Goal: Task Accomplishment & Management: Manage account settings

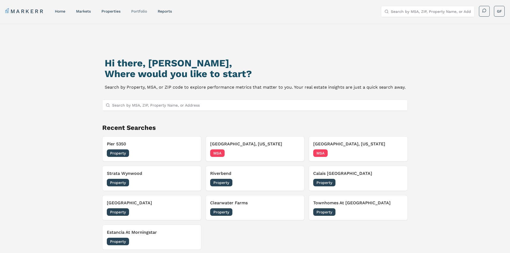
click at [138, 12] on link "Portfolio" at bounding box center [139, 11] width 16 height 4
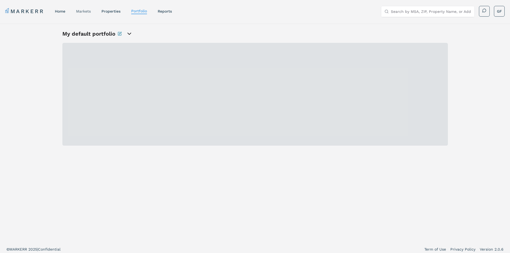
click at [82, 10] on link "markets" at bounding box center [83, 11] width 15 height 4
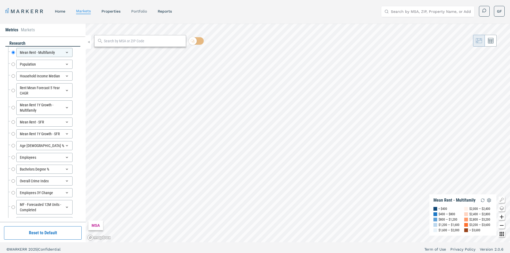
click at [139, 10] on link "Portfolio" at bounding box center [139, 11] width 16 height 4
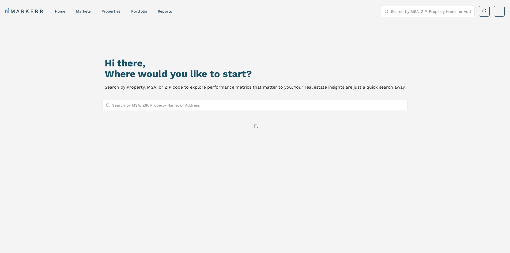
click at [459, 110] on div "Hi there, Where would you like to start? Search by Property, MSA, or ZIP code t…" at bounding box center [255, 155] width 510 height 262
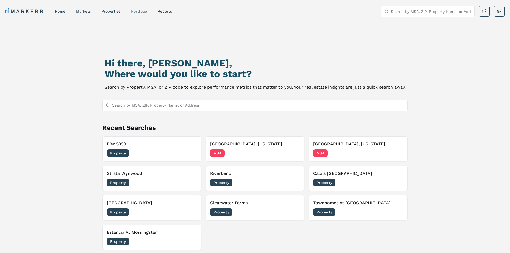
click at [137, 11] on link "Portfolio" at bounding box center [139, 11] width 16 height 4
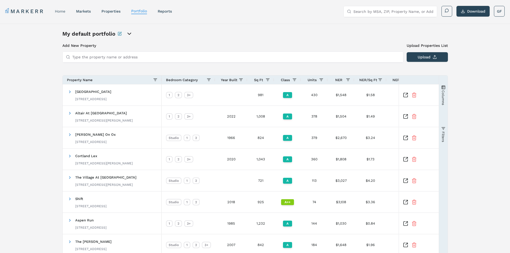
click at [65, 12] on link "home" at bounding box center [60, 11] width 10 height 4
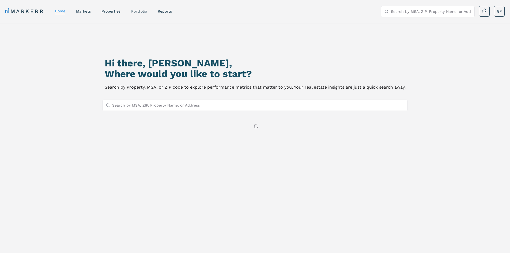
click at [142, 11] on link "Portfolio" at bounding box center [139, 11] width 16 height 4
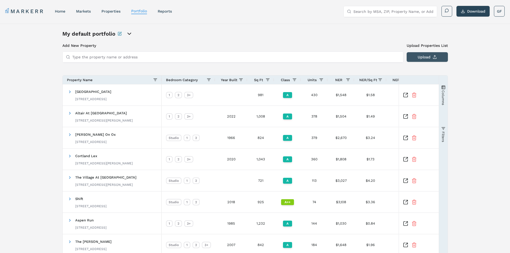
click at [433, 57] on button "Upload" at bounding box center [427, 57] width 41 height 10
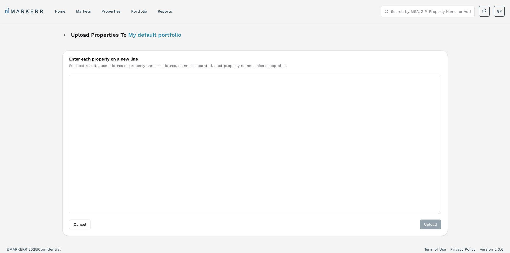
click at [85, 84] on textarea "Enter each property on a new line" at bounding box center [255, 144] width 372 height 138
click at [82, 80] on textarea "Enter each property on a new line" at bounding box center [255, 144] width 372 height 138
click at [66, 35] on button "Back" at bounding box center [64, 35] width 4 height 10
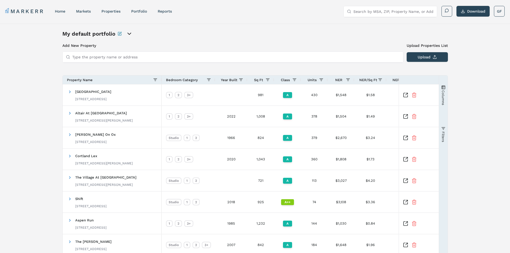
click at [128, 33] on icon "open portfolio options" at bounding box center [129, 34] width 3 height 2
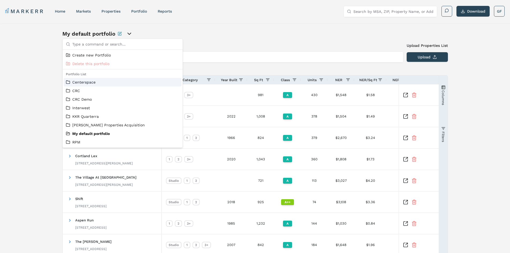
click at [39, 66] on div "My default portfolio Add New Property Upload Properties List Type the property …" at bounding box center [255, 171] width 510 height 294
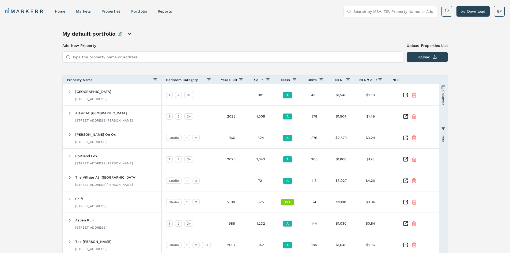
click at [444, 86] on span "button" at bounding box center [443, 87] width 4 height 4
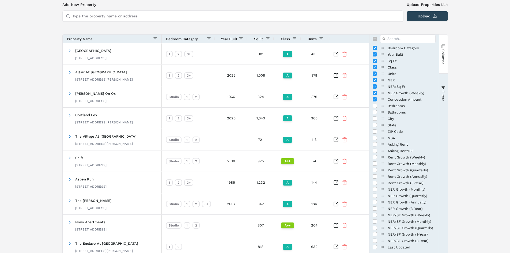
scroll to position [54, 0]
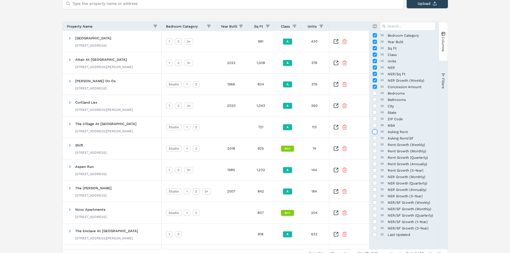
click at [375, 132] on input "Press SPACE to toggle visibility (hidden)" at bounding box center [375, 132] width 4 height 4
checkbox input "true"
click at [375, 178] on input "Press SPACE to toggle visibility (hidden)" at bounding box center [375, 177] width 4 height 4
checkbox input "true"
click at [375, 190] on input "Press SPACE to toggle visibility (hidden)" at bounding box center [375, 189] width 4 height 4
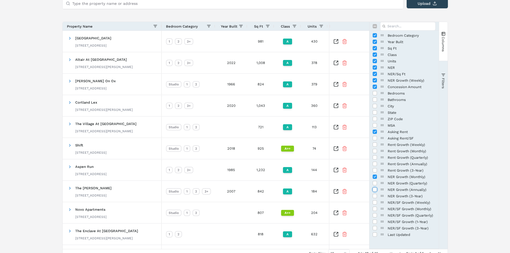
checkbox input "true"
click at [374, 164] on input "Press SPACE to toggle visibility (hidden)" at bounding box center [375, 164] width 4 height 4
checkbox input "true"
click at [470, 64] on div "My default portfolio Add New Property Upload Properties List Type the property …" at bounding box center [255, 117] width 510 height 294
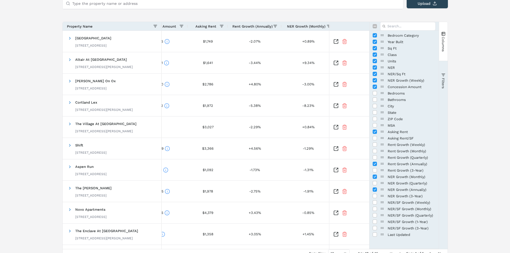
scroll to position [0, 289]
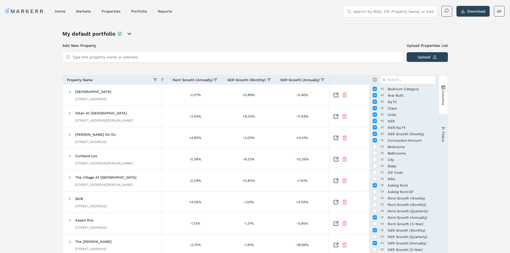
click at [474, 63] on div "My default portfolio Add New Property Upload Properties List Type the property …" at bounding box center [255, 171] width 510 height 294
click at [445, 86] on span "button" at bounding box center [443, 87] width 4 height 4
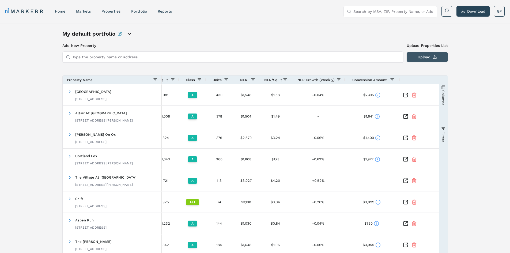
click at [435, 58] on button "Upload" at bounding box center [427, 57] width 41 height 10
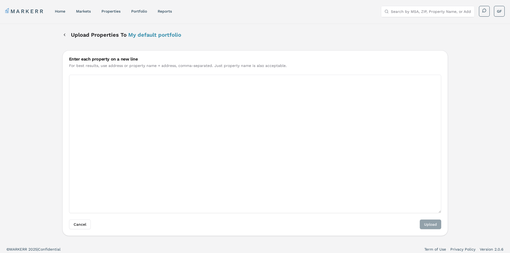
click at [131, 96] on textarea "Enter each property on a new line" at bounding box center [255, 144] width 372 height 138
type textarea "1300 adams ave costa mesa"
click at [63, 35] on button "Back" at bounding box center [64, 35] width 4 height 10
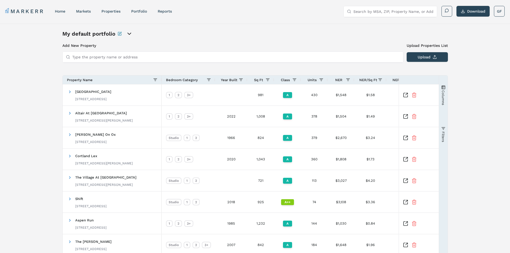
click at [115, 53] on input "Type the property name or address" at bounding box center [236, 57] width 328 height 11
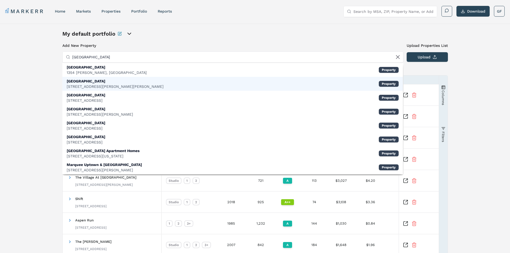
type input "uptown square"
click at [98, 85] on div "1300 Livernois Rd, Troy" at bounding box center [115, 86] width 97 height 5
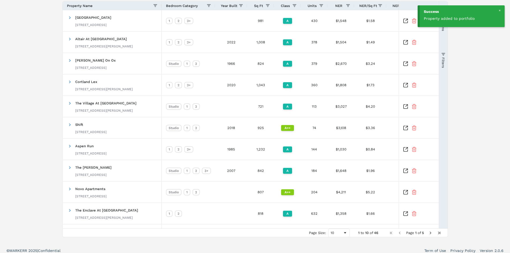
scroll to position [79, 0]
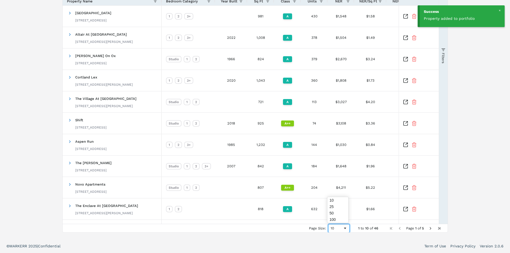
drag, startPoint x: 341, startPoint y: 231, endPoint x: 342, endPoint y: 227, distance: 4.1
click at [342, 231] on div "10" at bounding box center [338, 228] width 21 height 9
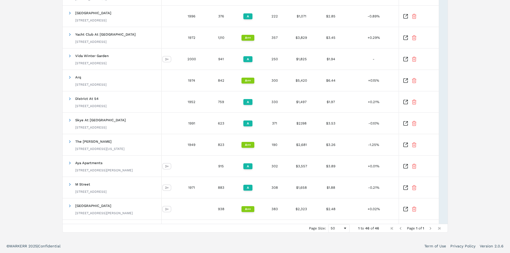
scroll to position [0, 46]
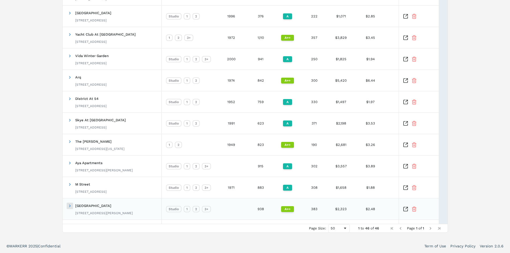
click at [69, 204] on span at bounding box center [70, 206] width 4 height 4
